Goal: Task Accomplishment & Management: Manage account settings

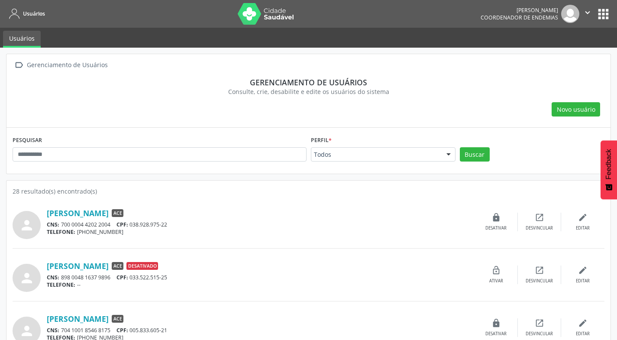
click at [588, 13] on icon "" at bounding box center [588, 13] width 10 height 10
click at [560, 52] on link "Sair" at bounding box center [565, 53] width 60 height 12
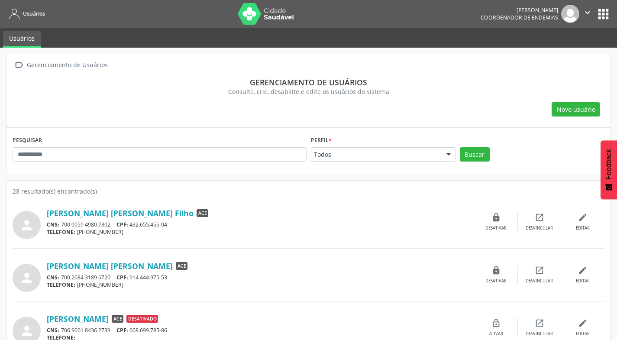
scroll to position [43, 0]
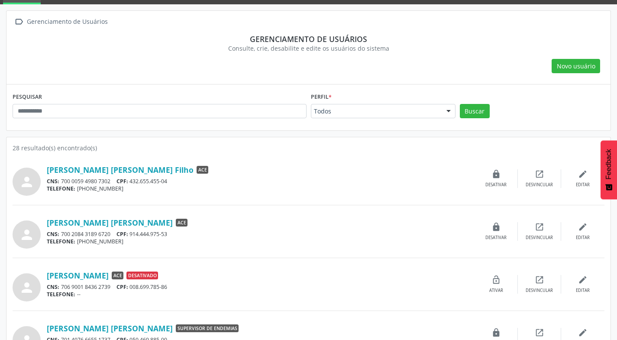
drag, startPoint x: 593, startPoint y: 17, endPoint x: 610, endPoint y: 26, distance: 19.4
click at [593, 17] on div " Gerenciamento de Usuários" at bounding box center [309, 22] width 592 height 13
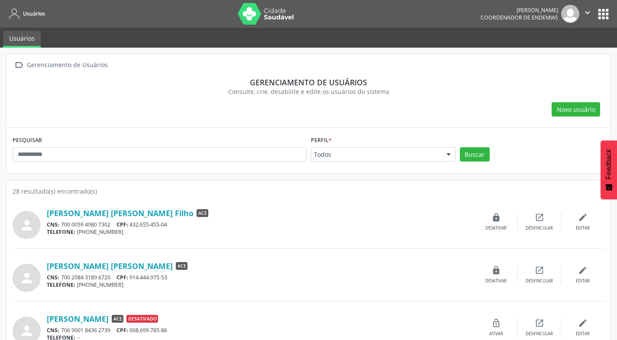
click at [589, 15] on icon "" at bounding box center [588, 13] width 10 height 10
click at [557, 51] on link "Sair" at bounding box center [565, 53] width 60 height 12
